Goal: Task Accomplishment & Management: Manage account settings

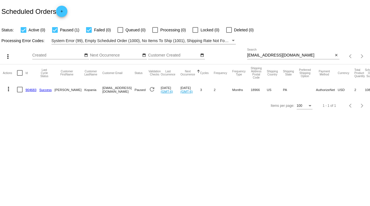
click at [254, 51] on div "kopaniama@verizon.net Search" at bounding box center [290, 53] width 86 height 11
drag, startPoint x: 294, startPoint y: 54, endPoint x: 238, endPoint y: 49, distance: 57.0
click at [238, 49] on div "more_vert Sep Jan Feb Mar Apr 1" at bounding box center [185, 54] width 370 height 20
paste input "[EMAIL_ADDRESS][DOMAIN_NAME]"
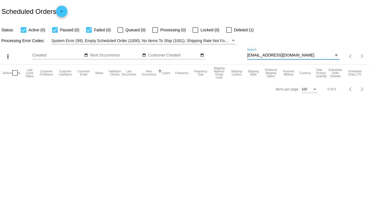
type input "[EMAIL_ADDRESS][DOMAIN_NAME]"
click at [226, 29] on div at bounding box center [229, 30] width 6 height 6
click at [229, 33] on input "Deleted (1)" at bounding box center [229, 33] width 0 height 0
checkbox input "true"
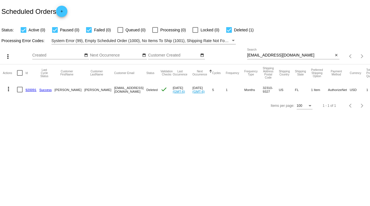
click at [31, 87] on mat-cell "920091" at bounding box center [32, 89] width 14 height 16
click at [30, 88] on link "920091" at bounding box center [30, 90] width 11 height 4
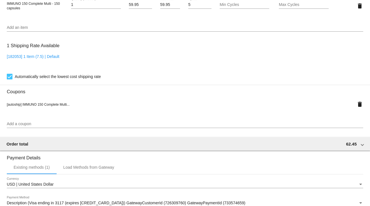
scroll to position [320, 0]
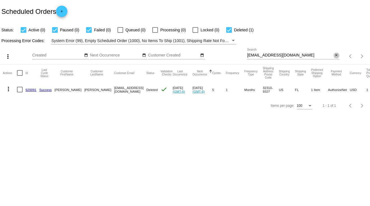
click at [334, 55] on mat-icon "close" at bounding box center [336, 55] width 4 height 5
click at [334, 55] on mat-icon "search" at bounding box center [335, 56] width 7 height 9
click at [334, 55] on input "Search" at bounding box center [293, 55] width 92 height 5
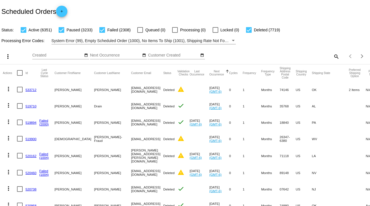
click at [332, 56] on mat-icon "search" at bounding box center [335, 56] width 7 height 9
click at [331, 56] on input "Search" at bounding box center [293, 55] width 92 height 5
paste input "[EMAIL_ADDRESS][DOMAIN_NAME]"
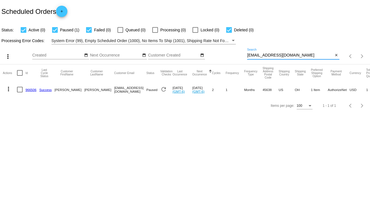
type input "[EMAIL_ADDRESS][DOMAIN_NAME]"
click at [33, 89] on link "966506" at bounding box center [30, 90] width 11 height 4
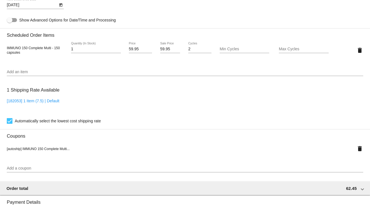
scroll to position [298, 0]
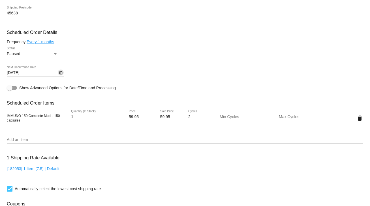
click at [60, 73] on icon "Open calendar" at bounding box center [60, 72] width 3 height 3
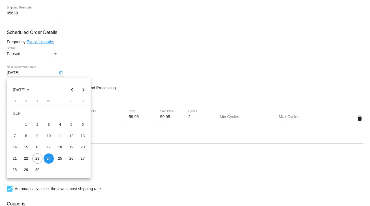
click at [84, 91] on button "Next month" at bounding box center [83, 89] width 11 height 11
click at [72, 147] on div "24" at bounding box center [71, 147] width 10 height 10
type input "[DATE]"
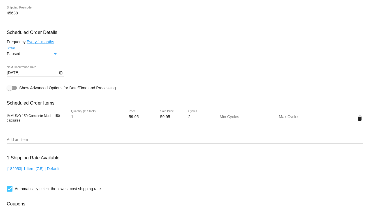
click at [54, 54] on div "Status" at bounding box center [55, 53] width 3 height 1
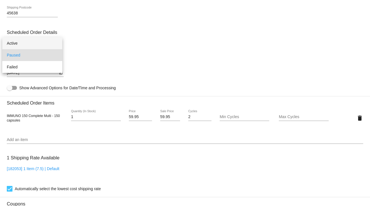
click at [41, 45] on span "Active" at bounding box center [32, 43] width 51 height 12
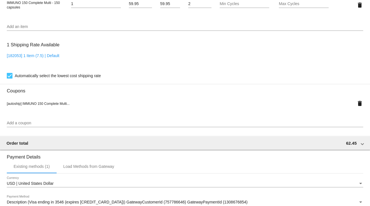
scroll to position [501, 0]
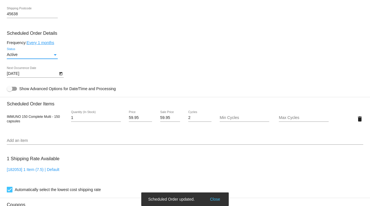
scroll to position [229, 0]
